Goal: Information Seeking & Learning: Learn about a topic

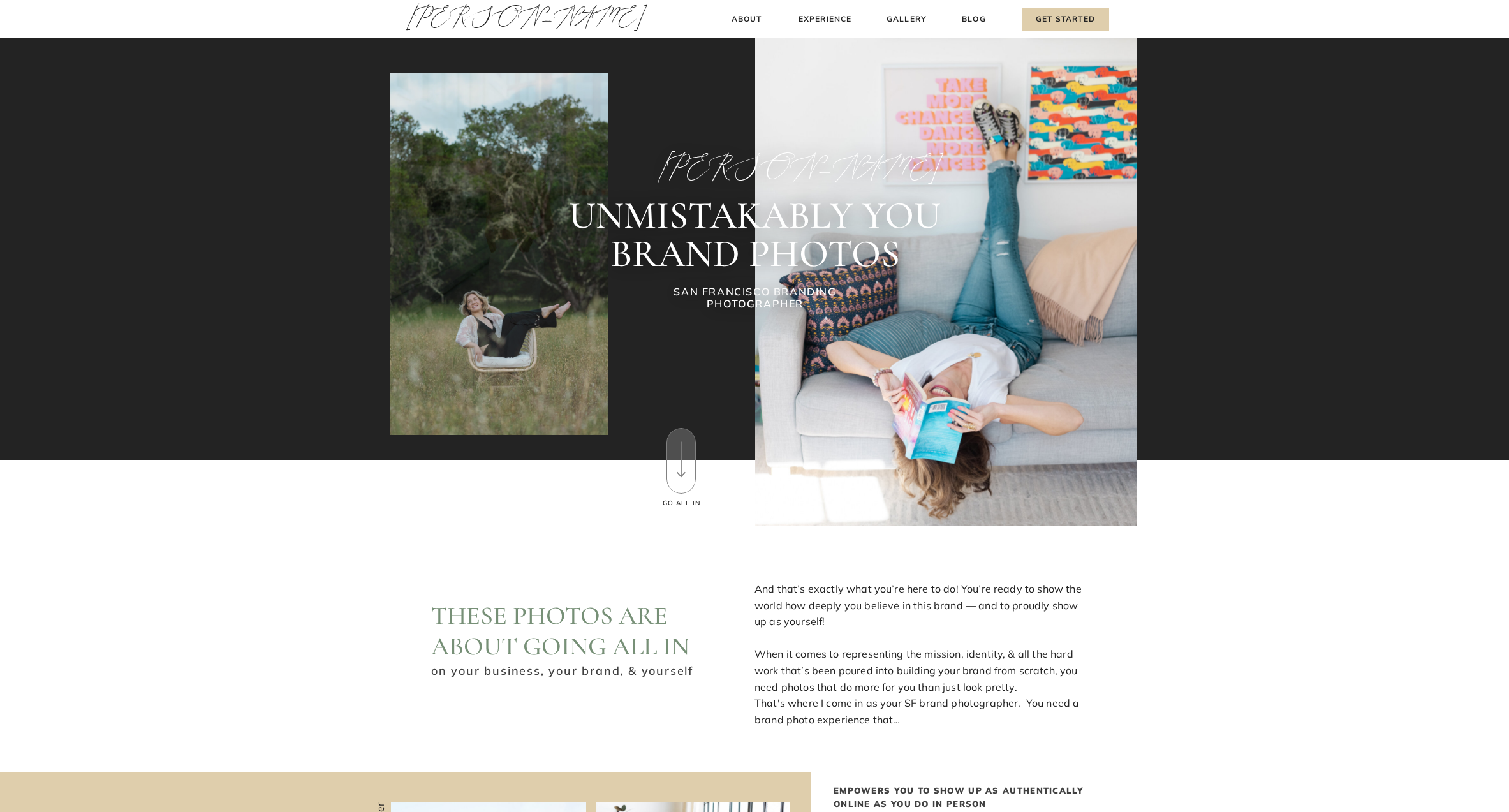
click at [468, 21] on h3 "[PERSON_NAME]" at bounding box center [465, 21] width 119 height 44
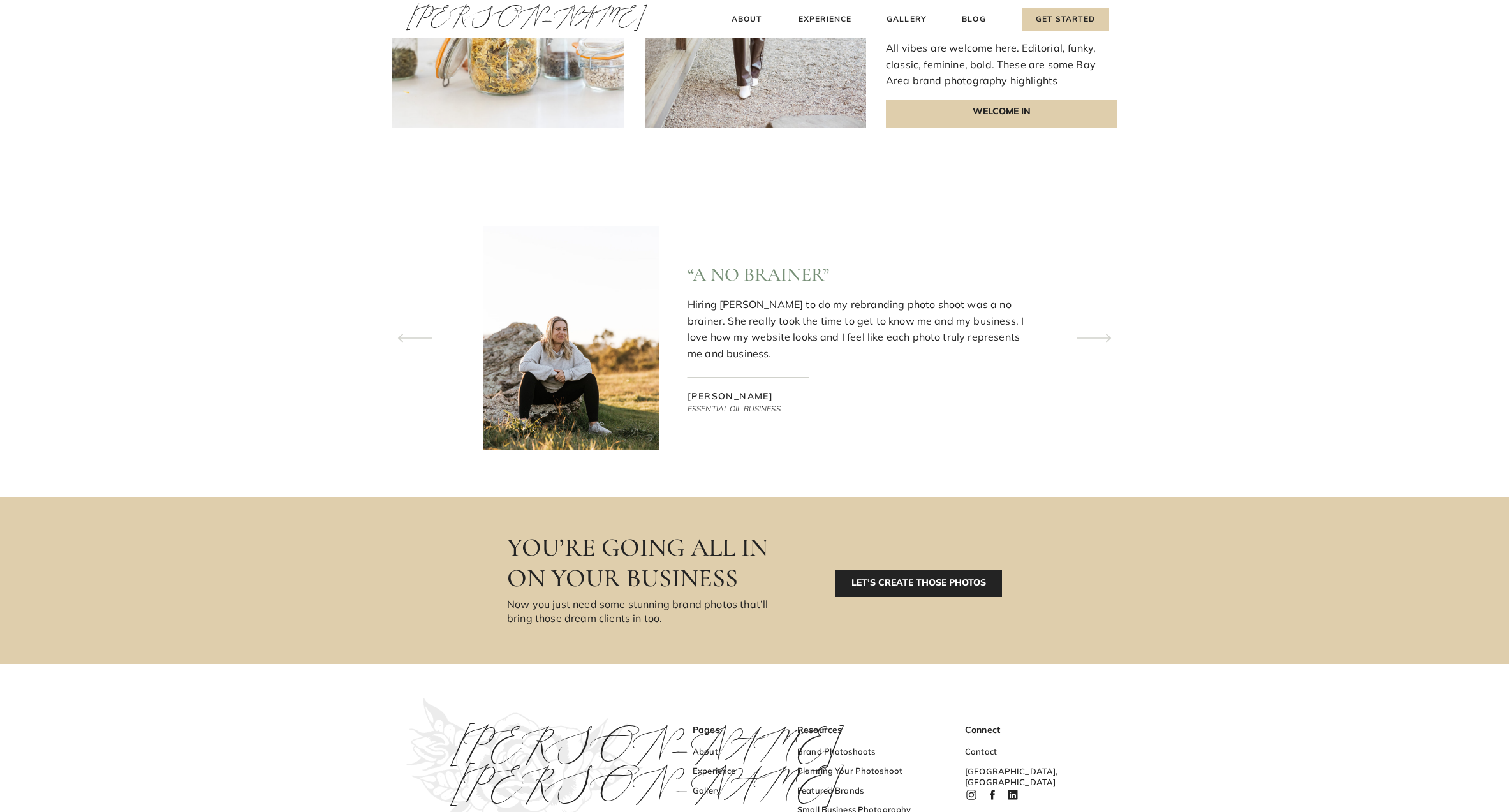
scroll to position [3939, 0]
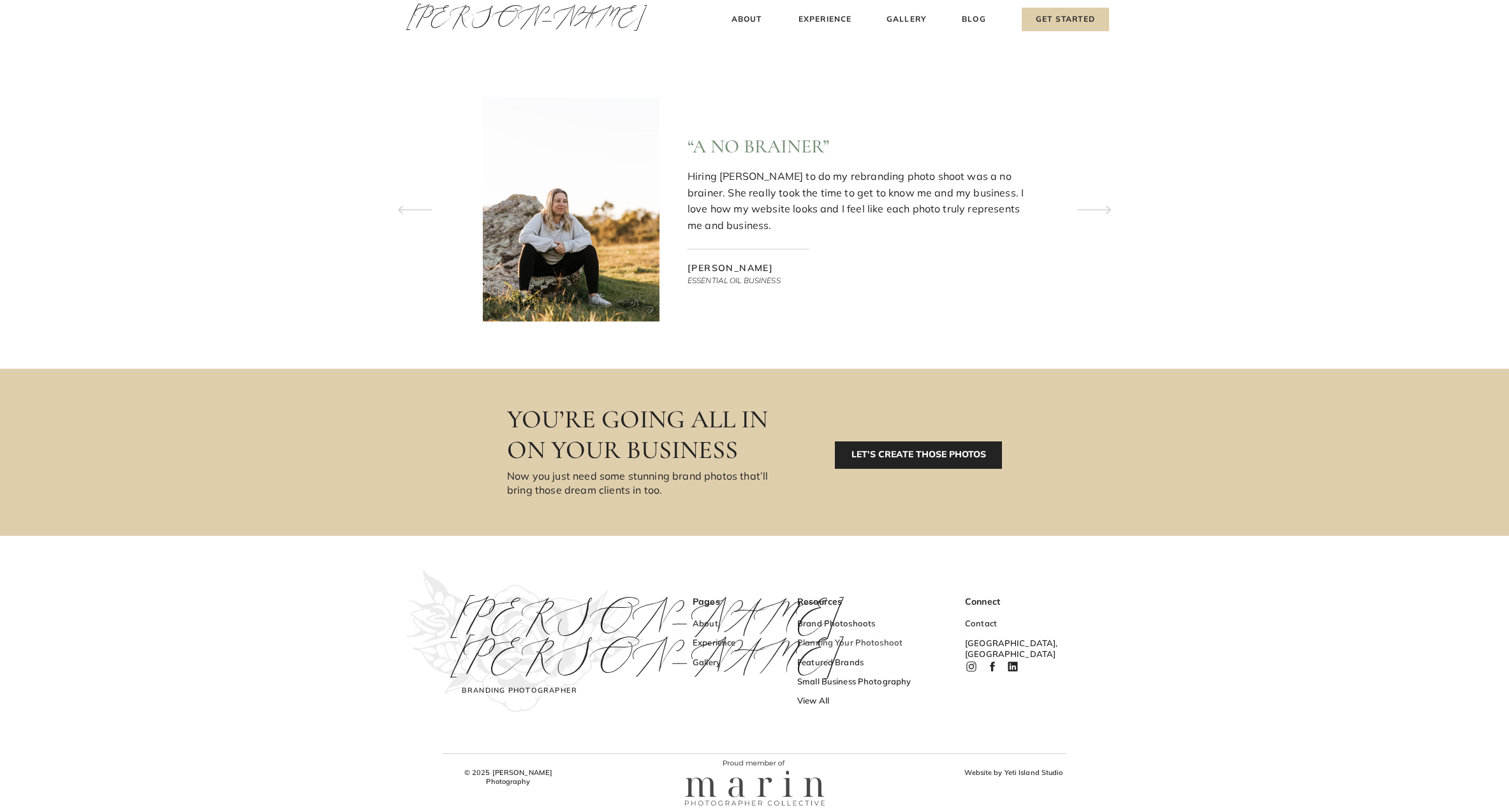
click at [839, 646] on h3 "Planning Your Photoshoot" at bounding box center [859, 643] width 124 height 13
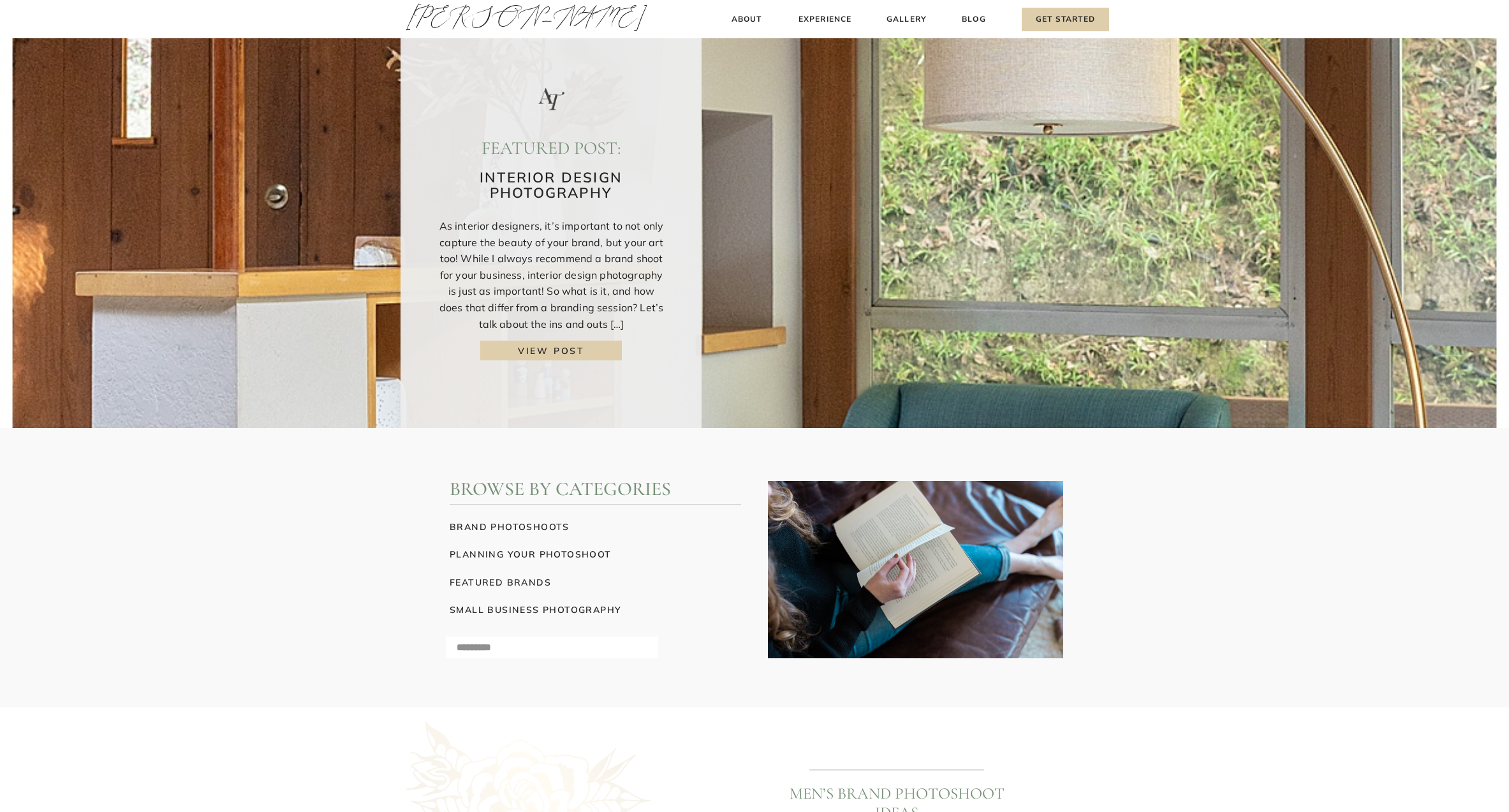
click at [585, 353] on h3 "view post" at bounding box center [551, 350] width 119 height 13
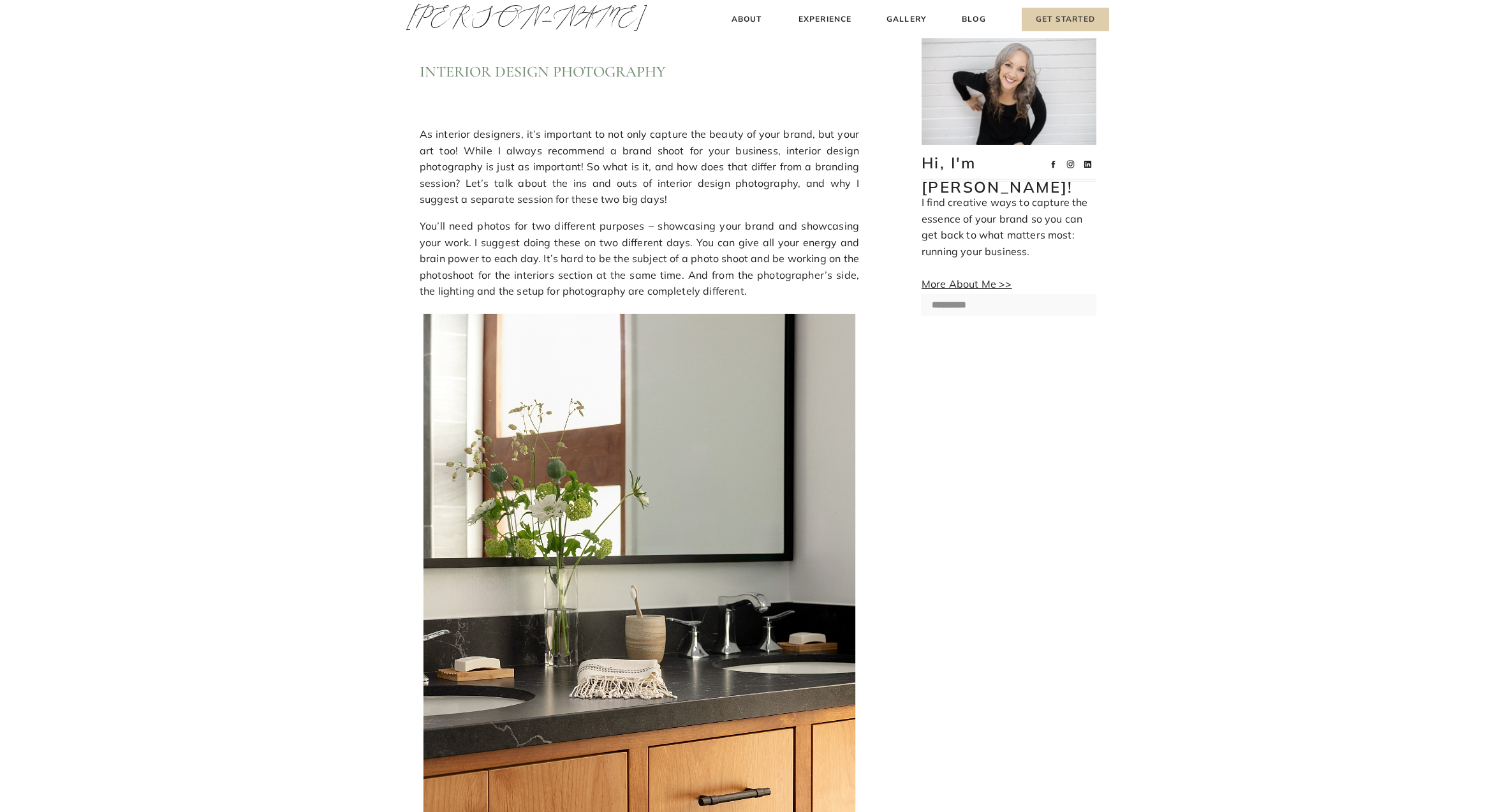
click at [1060, 20] on h3 "Get Started" at bounding box center [1065, 19] width 87 height 24
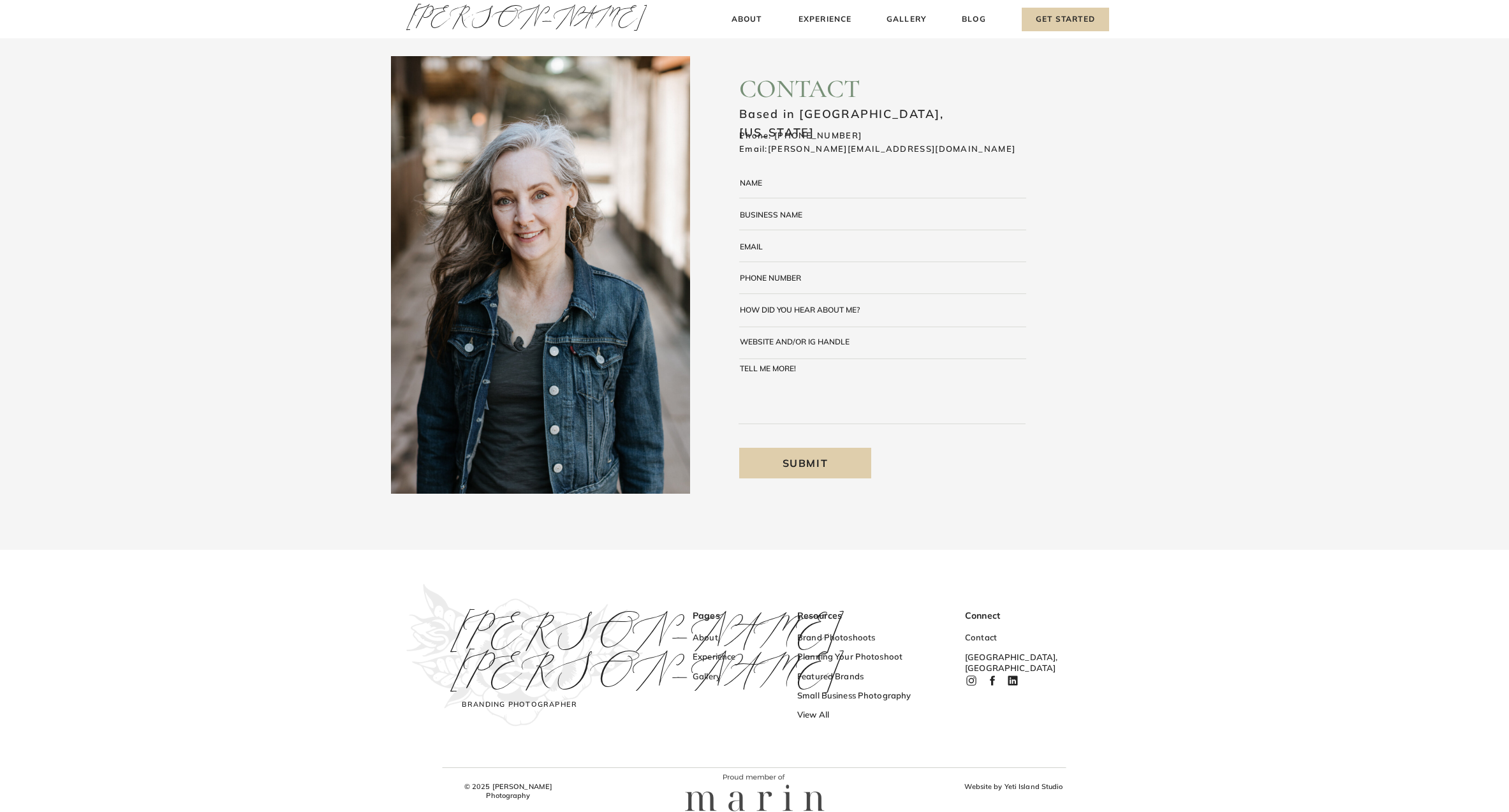
click at [853, 686] on div "Blog About Experience Gallery Get Started Amy Thompson Amy Thompson About Exper…" at bounding box center [754, 413] width 1509 height 826
click at [853, 698] on h3 "Small Business Photography" at bounding box center [859, 696] width 124 height 13
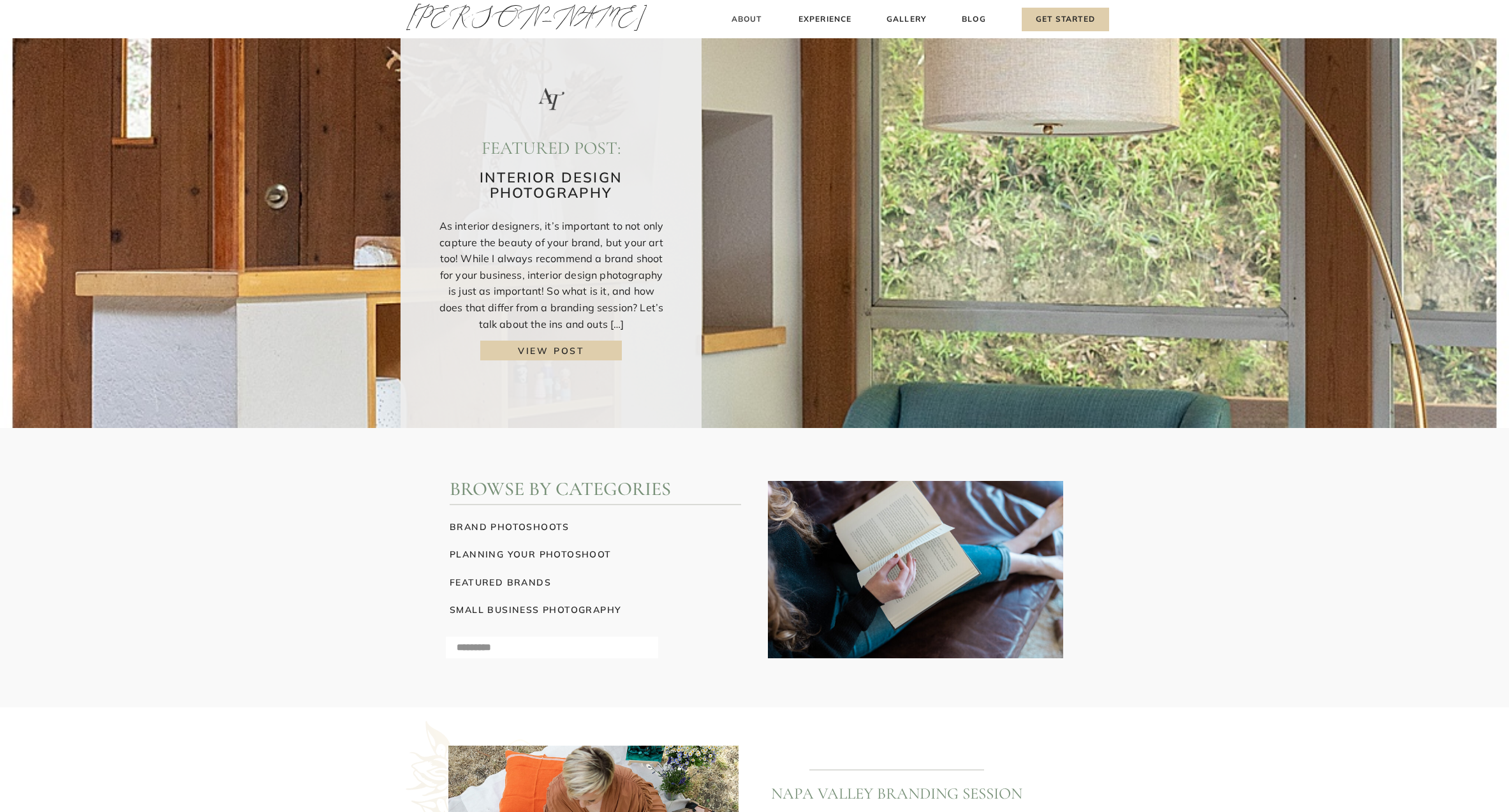
click at [741, 12] on h3 "About" at bounding box center [746, 19] width 37 height 13
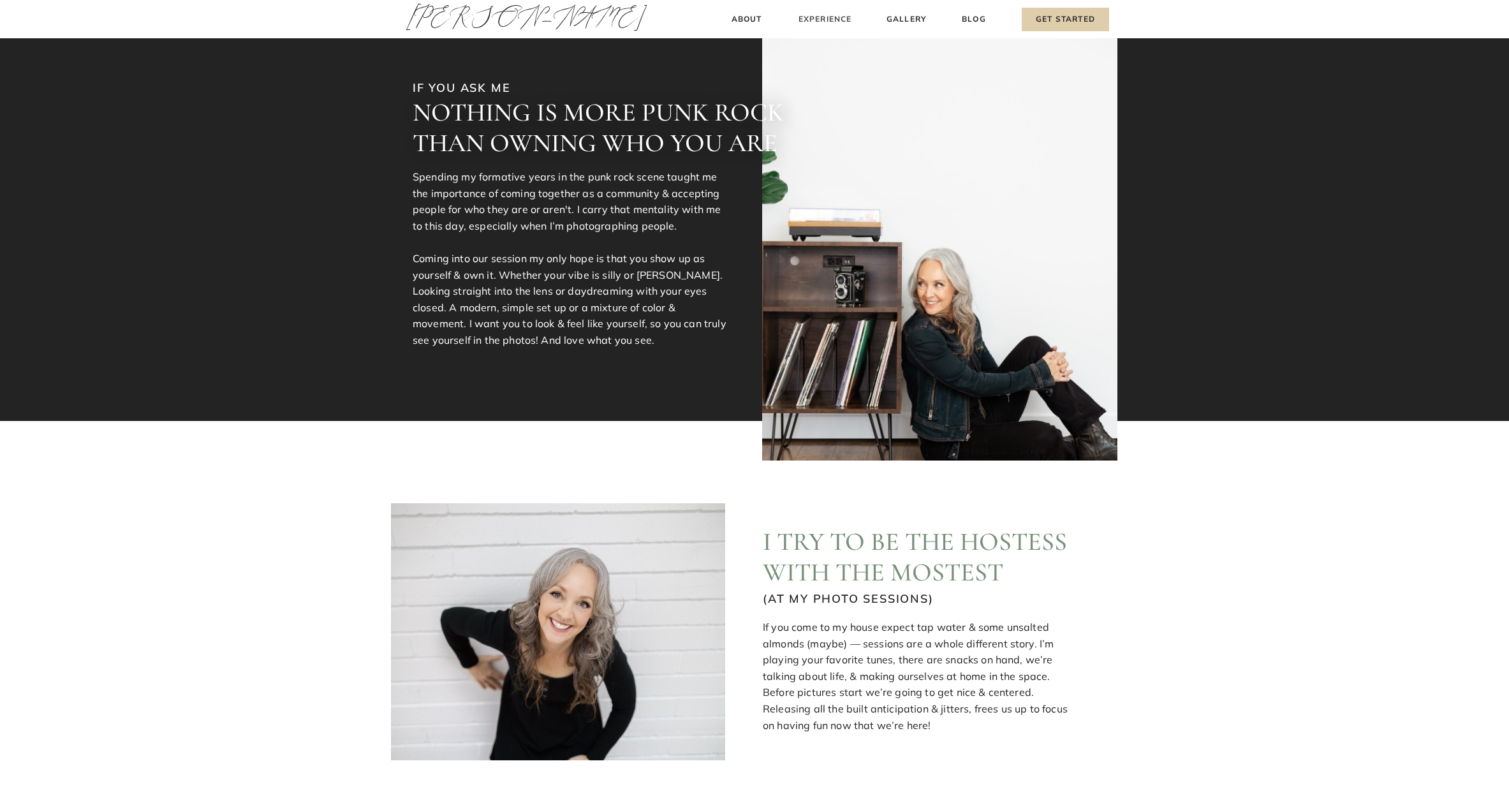
click at [807, 21] on h3 "Experience" at bounding box center [825, 19] width 57 height 13
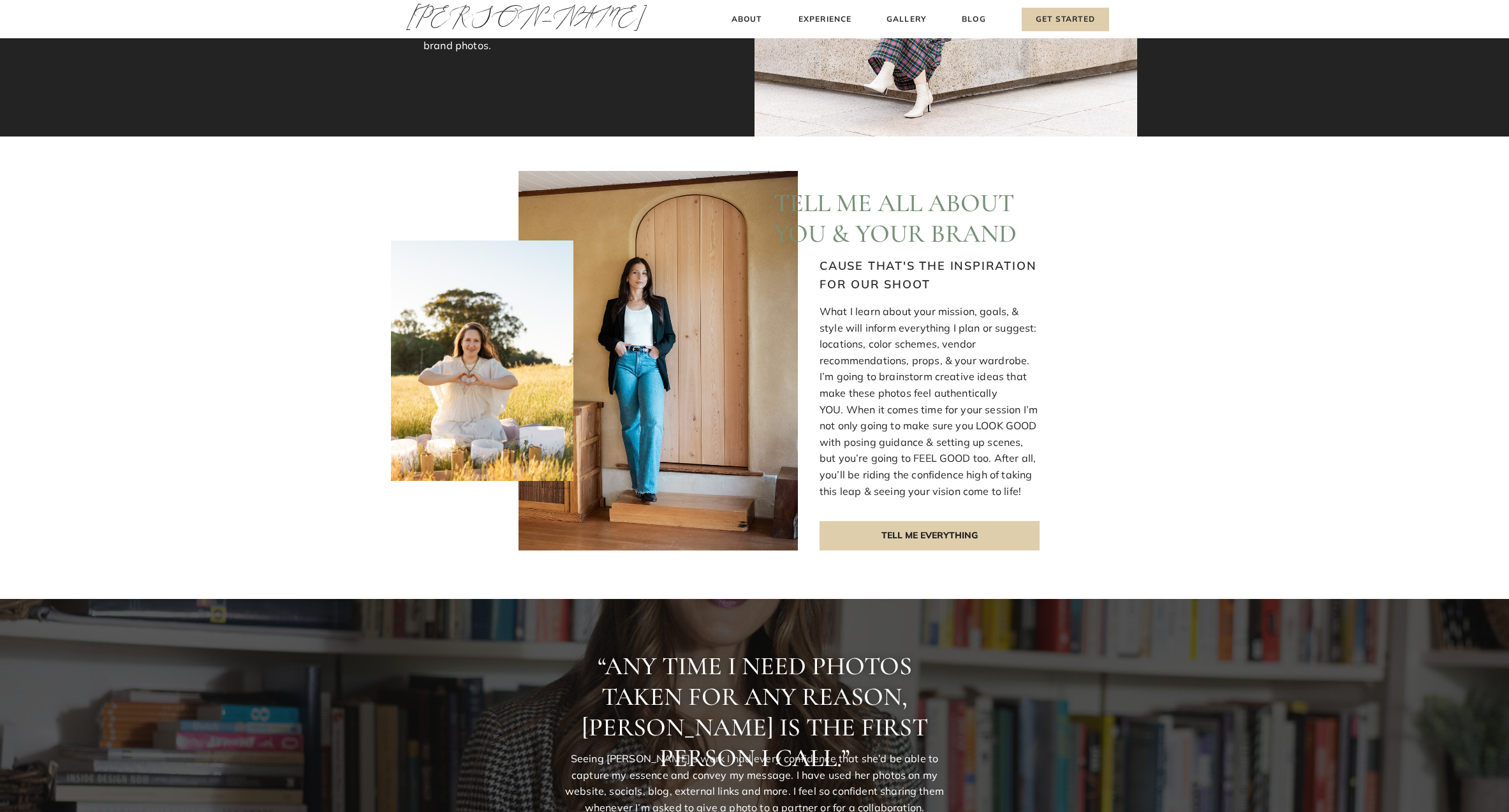
scroll to position [551, 0]
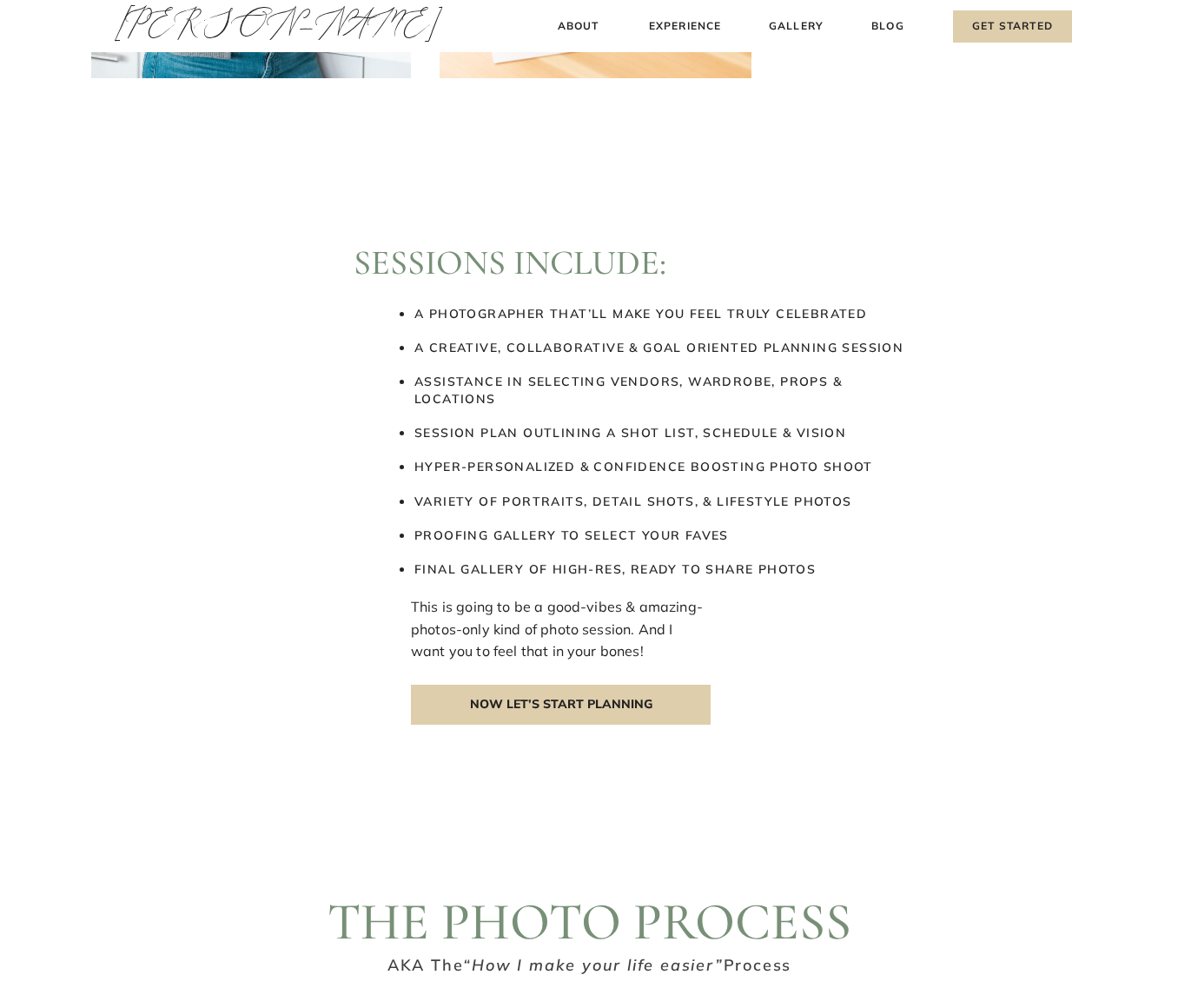
scroll to position [2556, 0]
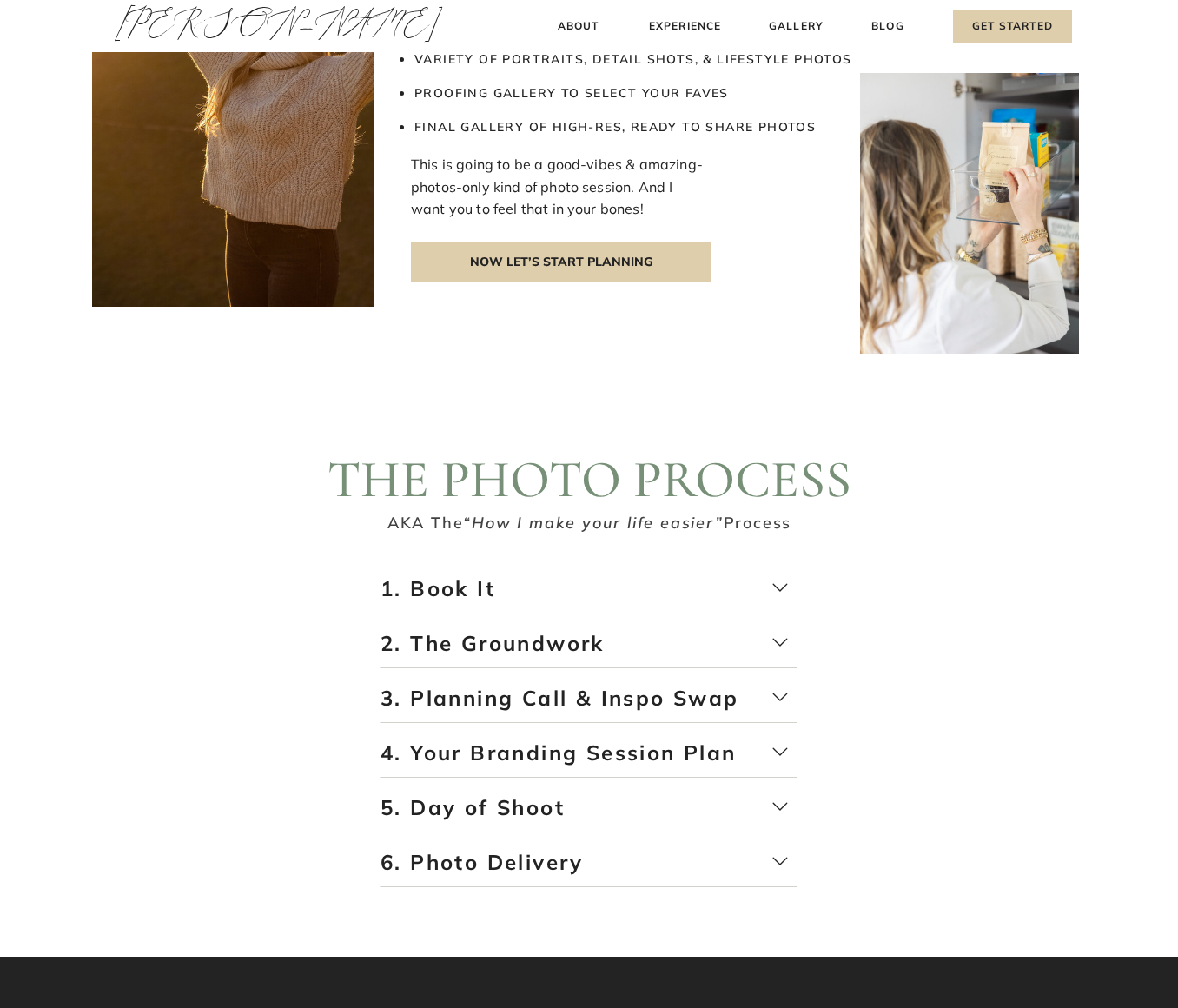
click at [719, 594] on p "1. Book It" at bounding box center [589, 594] width 417 height 40
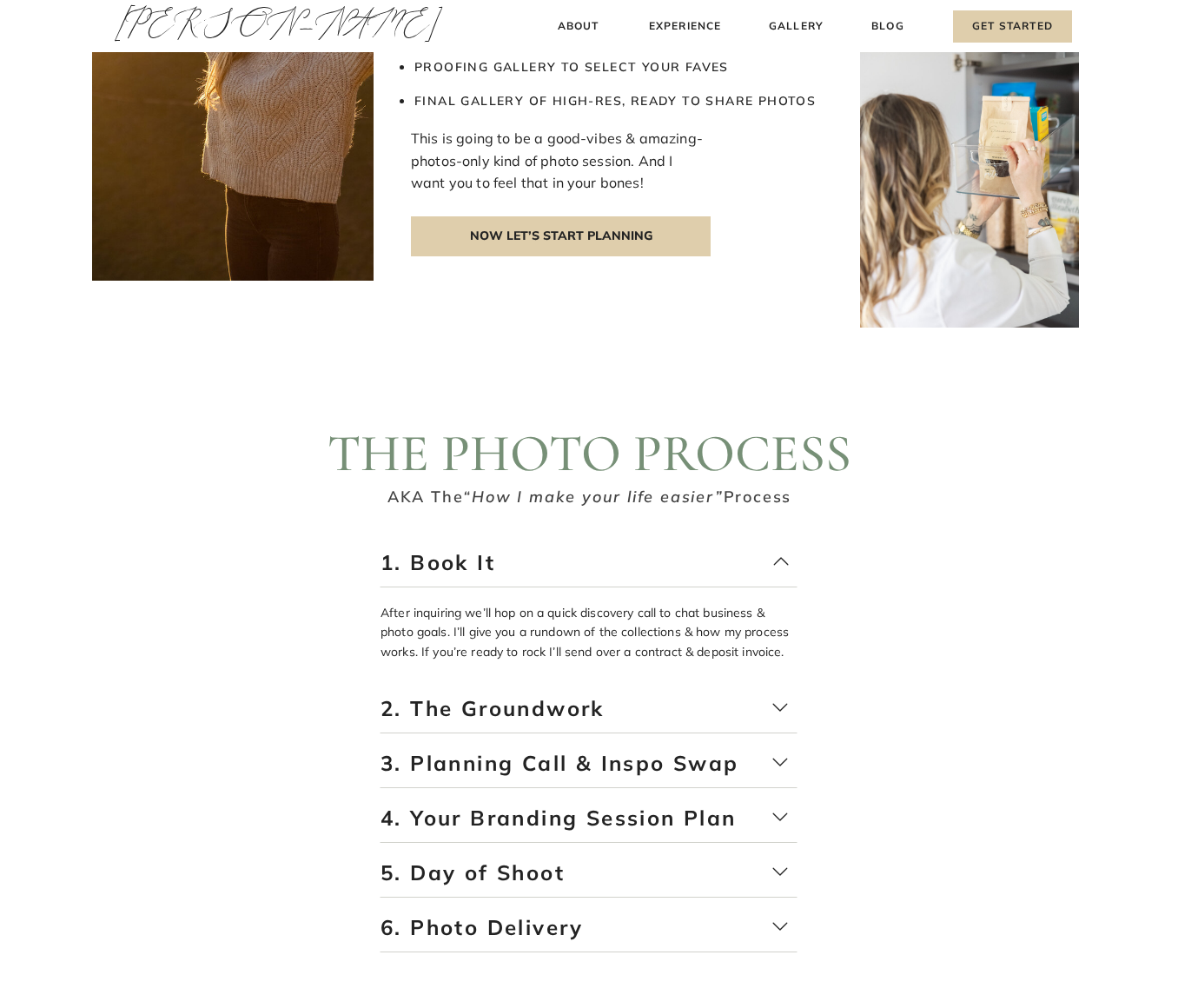
scroll to position [2785, 0]
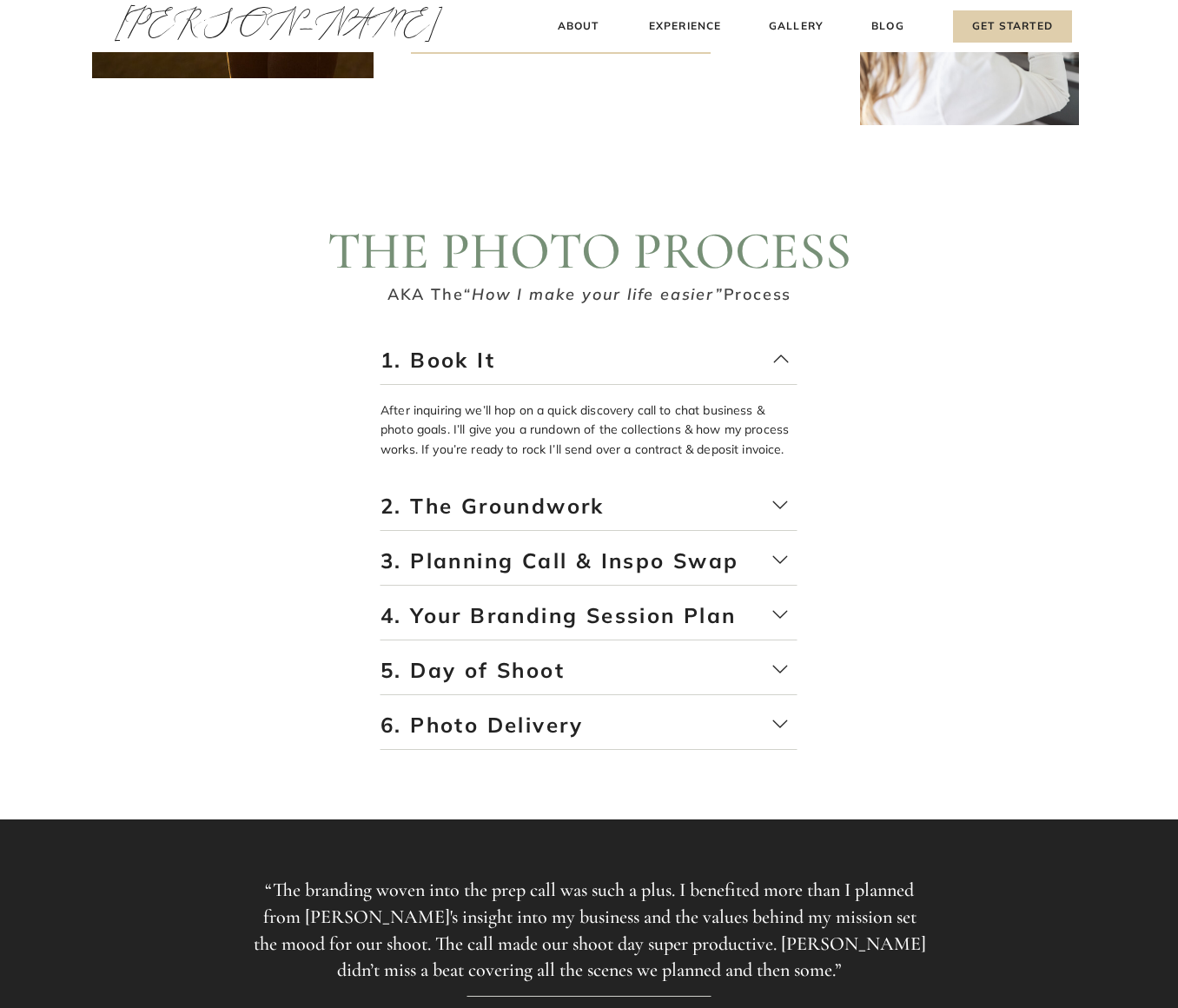
click at [713, 614] on p "4. Your Branding Session Plan" at bounding box center [589, 621] width 417 height 40
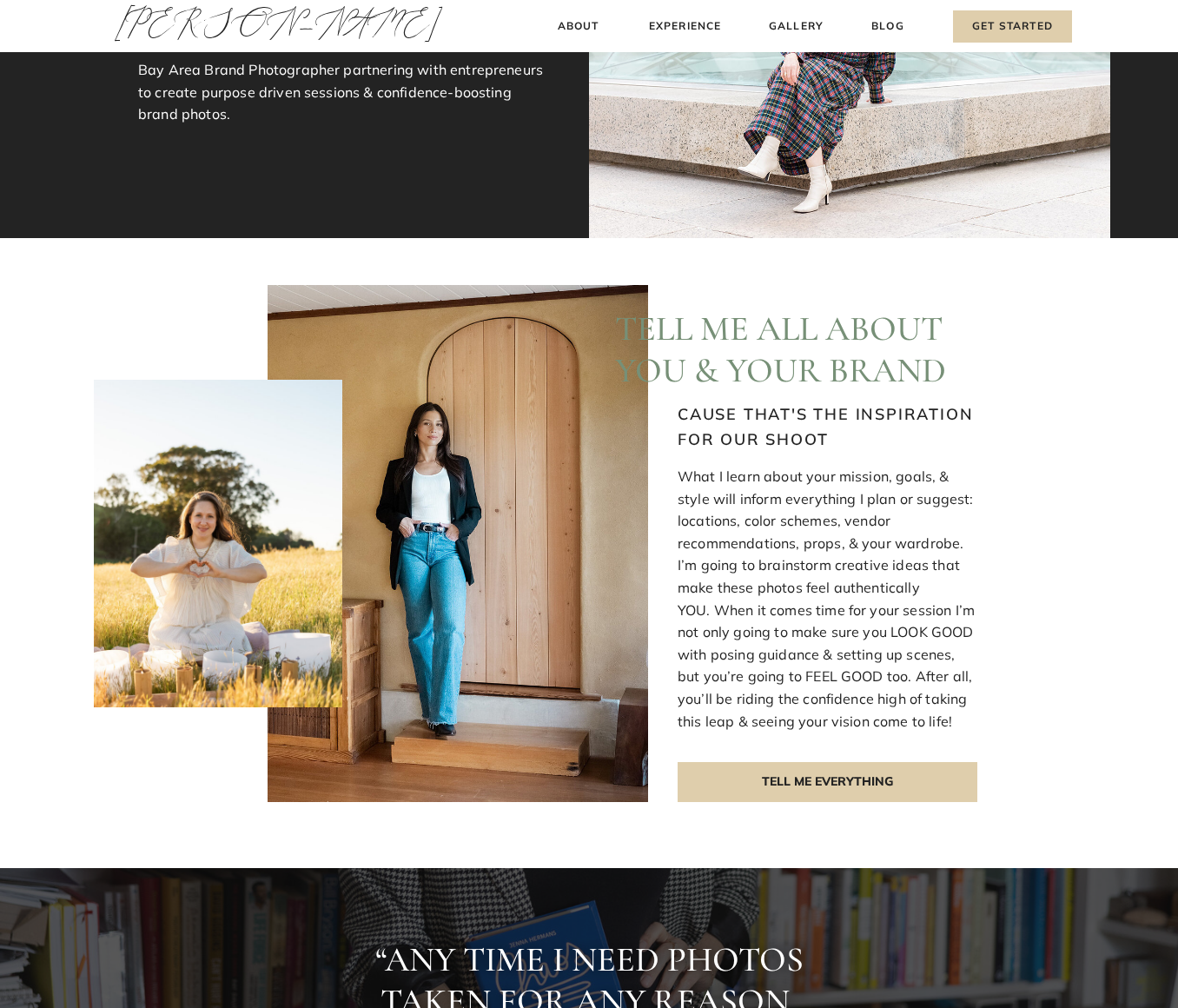
scroll to position [0, 0]
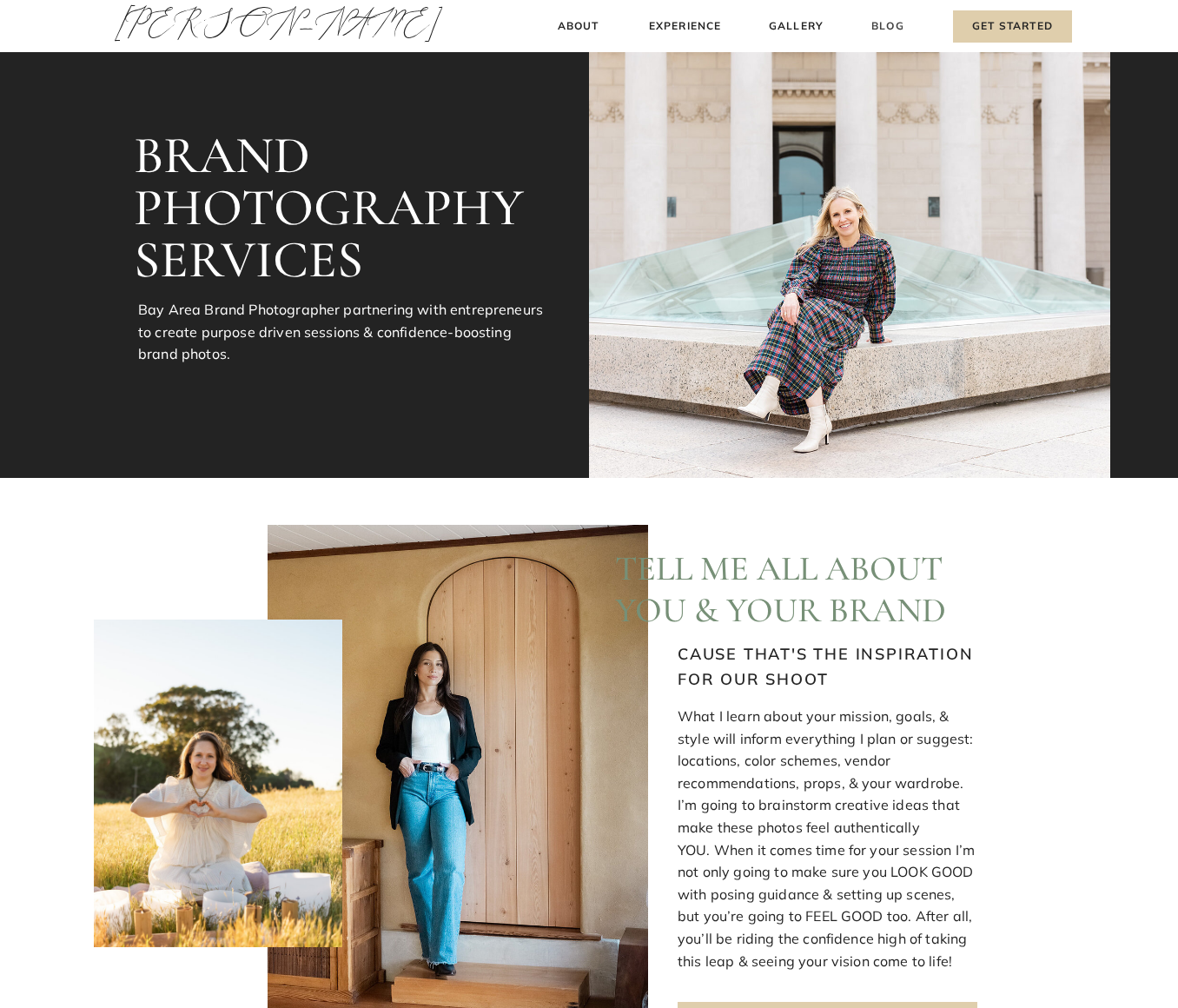
click at [896, 23] on h3 "Blog" at bounding box center [888, 26] width 40 height 18
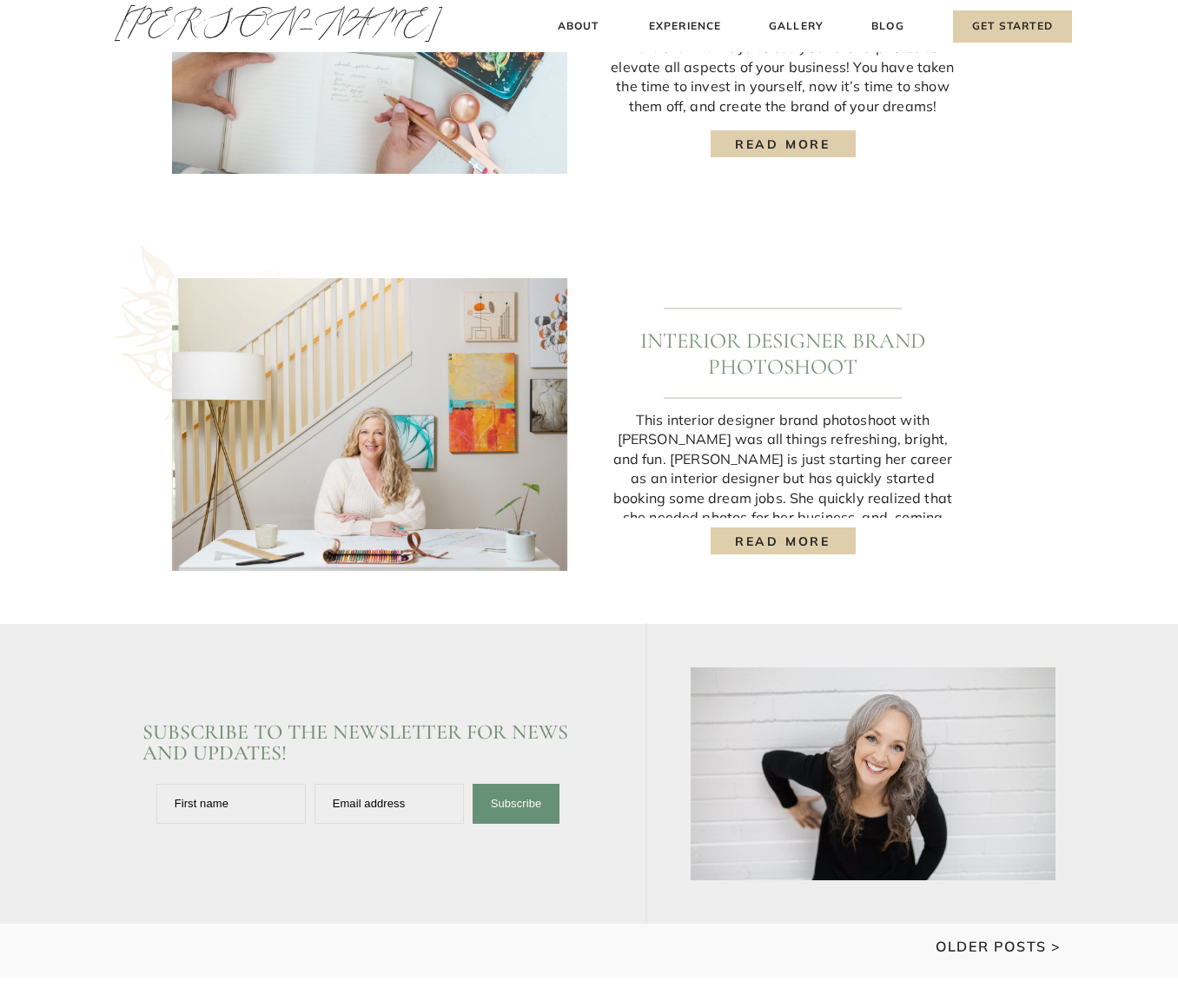
scroll to position [1936, 0]
